Goal: Task Accomplishment & Management: Manage account settings

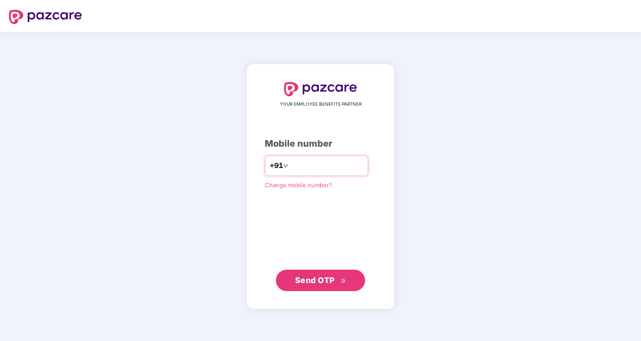
type input "**********"
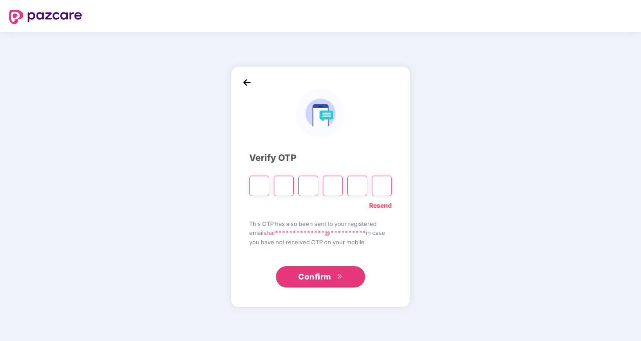
type input "*"
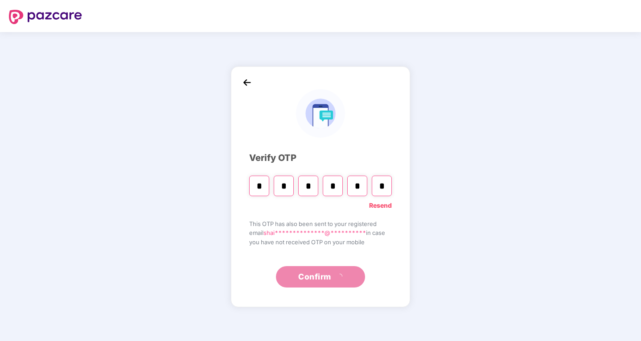
type input "*"
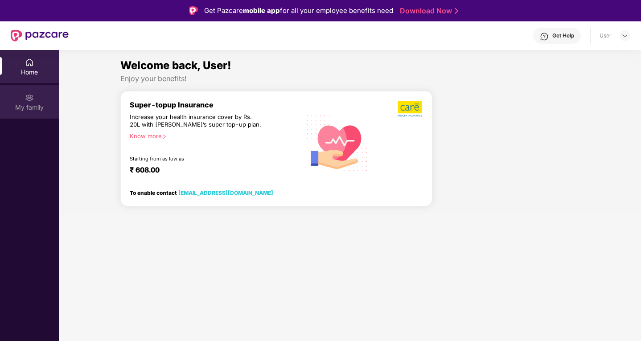
click at [29, 101] on img at bounding box center [29, 97] width 9 height 9
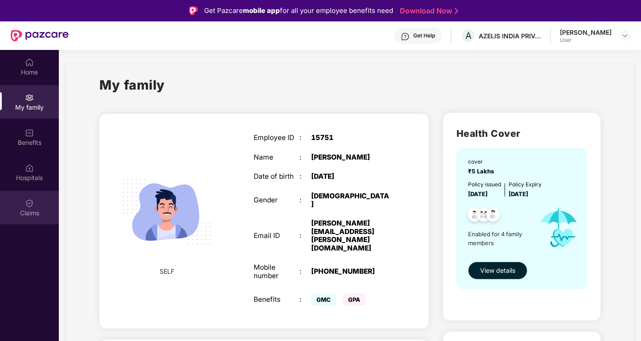
click at [28, 200] on img at bounding box center [29, 203] width 9 height 9
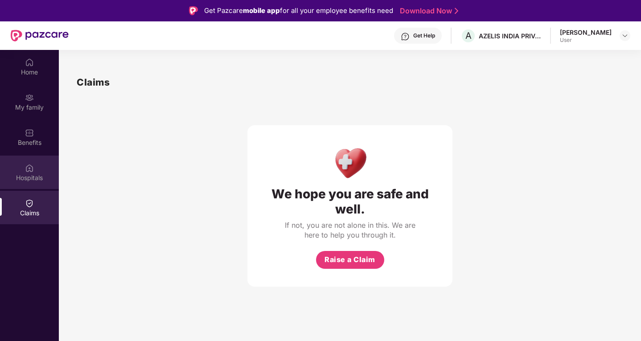
click at [31, 174] on div "Hospitals" at bounding box center [29, 177] width 59 height 9
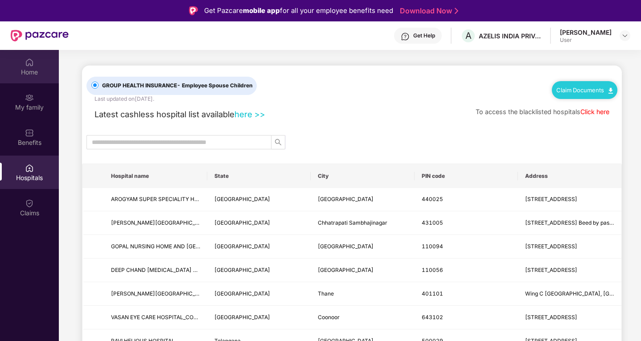
click at [29, 74] on div "Home" at bounding box center [29, 72] width 59 height 9
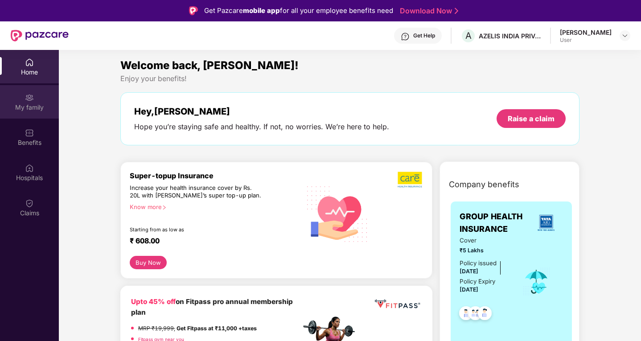
click at [27, 106] on div "My family" at bounding box center [29, 107] width 59 height 9
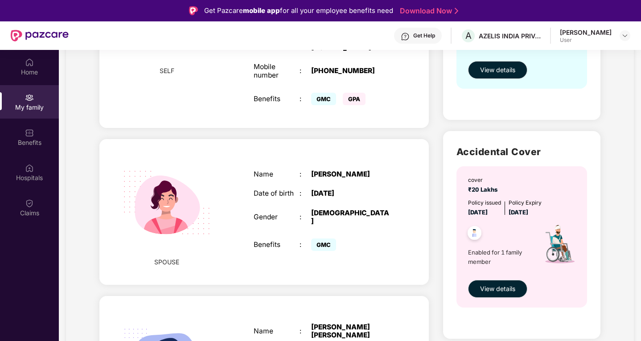
scroll to position [331, 0]
